Goal: Information Seeking & Learning: Learn about a topic

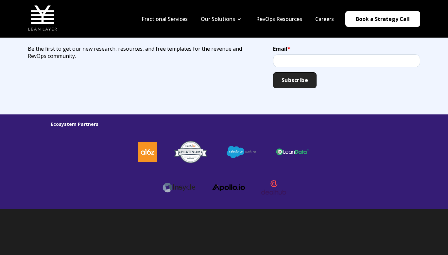
scroll to position [1665, 0]
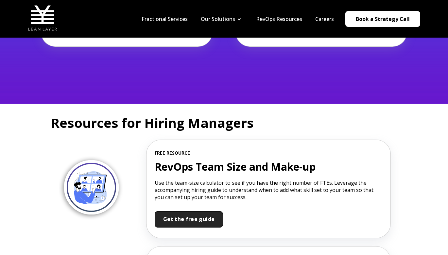
scroll to position [104, 0]
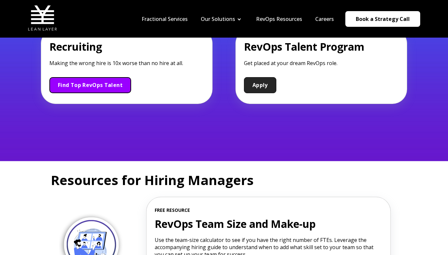
click at [110, 89] on link "Find Top RevOps Talent" at bounding box center [90, 85] width 82 height 16
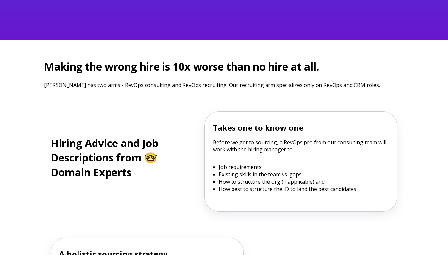
scroll to position [213, 0]
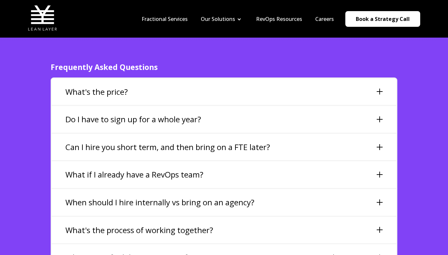
scroll to position [1354, 0]
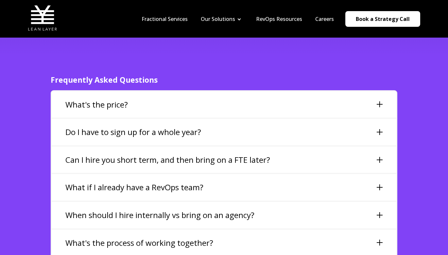
click at [166, 91] on div "What's the price?" at bounding box center [224, 104] width 344 height 27
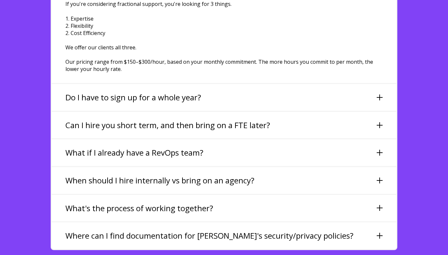
scroll to position [1472, 0]
click at [117, 147] on h3 "What if I already have a RevOps team?" at bounding box center [134, 152] width 138 height 11
